Goal: Information Seeking & Learning: Learn about a topic

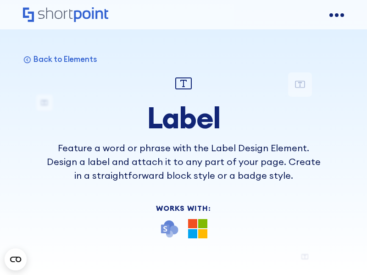
scroll to position [6185, 0]
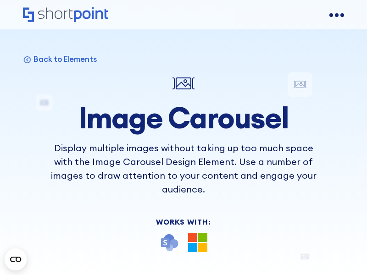
scroll to position [6524, 0]
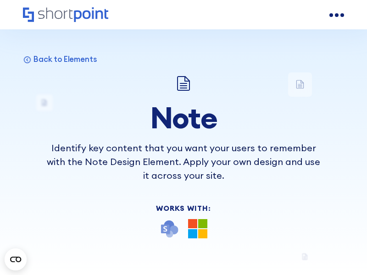
scroll to position [6185, 0]
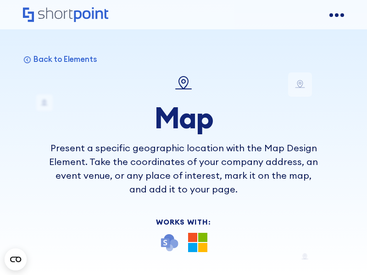
scroll to position [6624, 0]
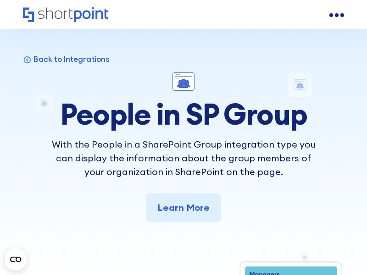
scroll to position [4412, 0]
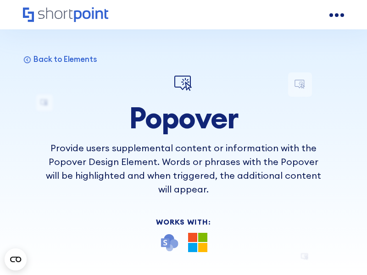
scroll to position [6354, 0]
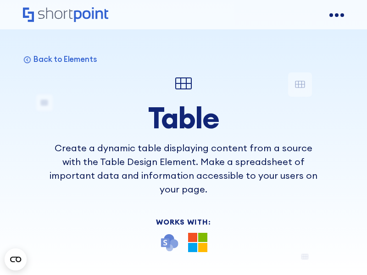
scroll to position [6455, 0]
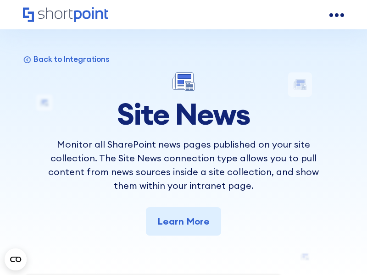
scroll to position [5245, 0]
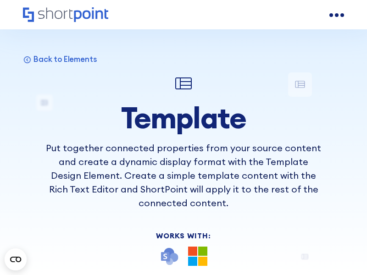
scroll to position [6193, 0]
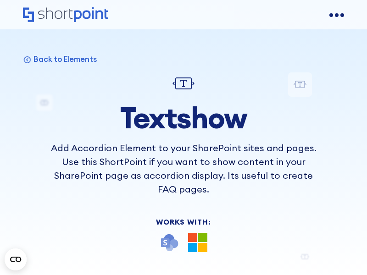
scroll to position [6455, 0]
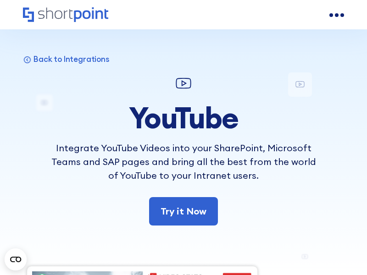
scroll to position [4612, 0]
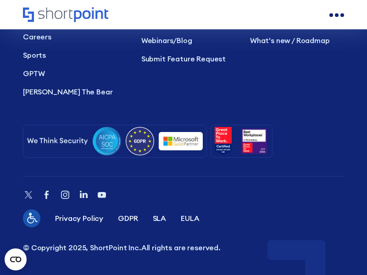
scroll to position [6945, 0]
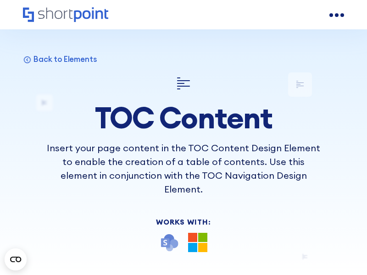
scroll to position [6362, 0]
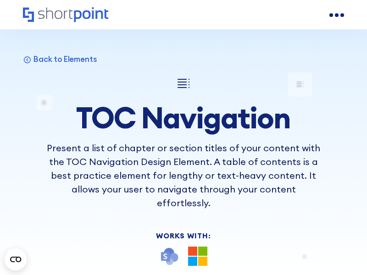
scroll to position [6362, 0]
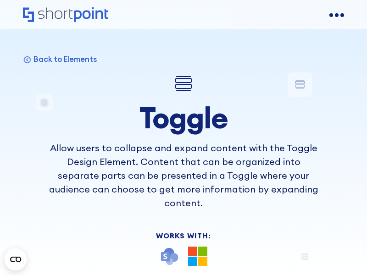
scroll to position [6691, 0]
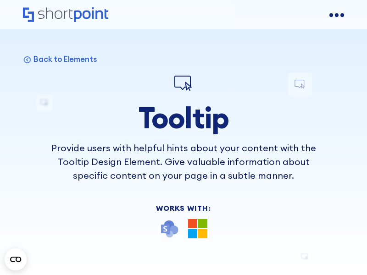
scroll to position [6185, 0]
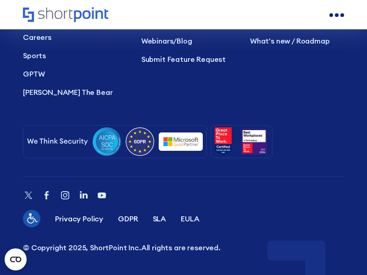
scroll to position [8550, 0]
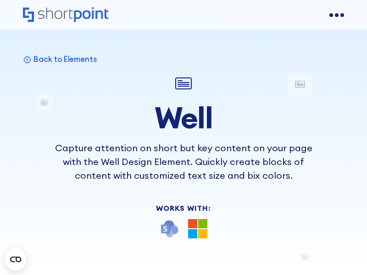
scroll to position [6185, 0]
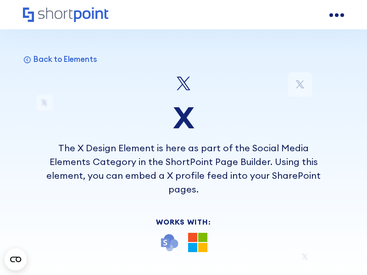
scroll to position [6687, 0]
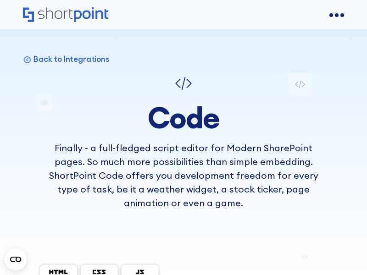
scroll to position [5224, 0]
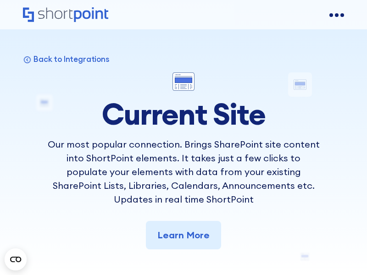
scroll to position [5105, 0]
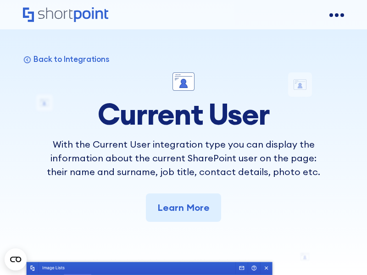
scroll to position [4561, 0]
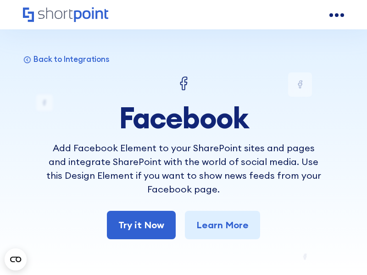
scroll to position [5209, 0]
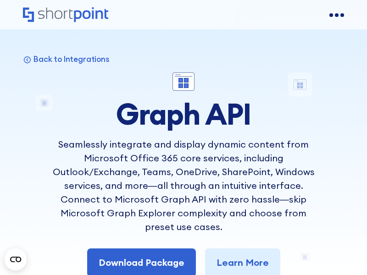
scroll to position [5337, 0]
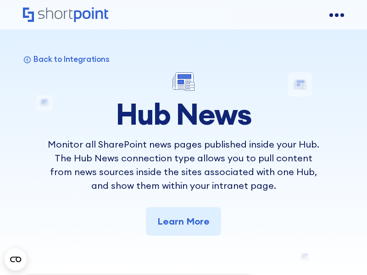
scroll to position [5245, 0]
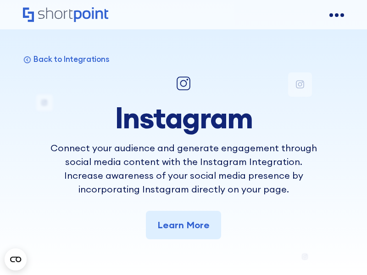
scroll to position [4380, 0]
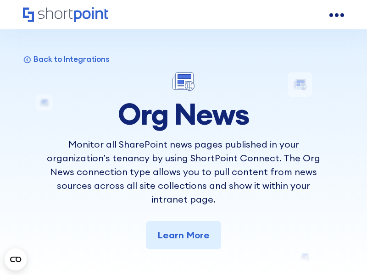
scroll to position [5042, 0]
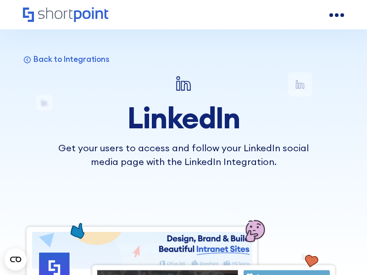
scroll to position [4324, 0]
